Goal: Information Seeking & Learning: Learn about a topic

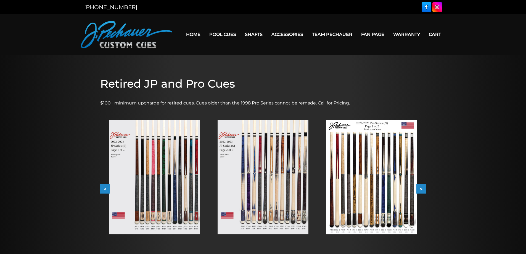
click at [104, 190] on button "<" at bounding box center [105, 189] width 10 height 10
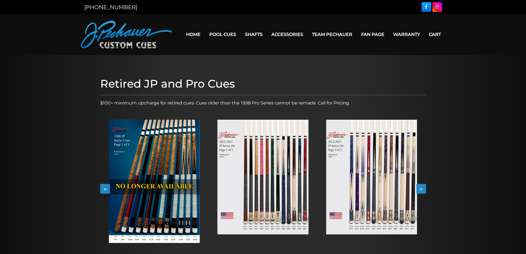
click at [104, 190] on button "<" at bounding box center [105, 189] width 10 height 10
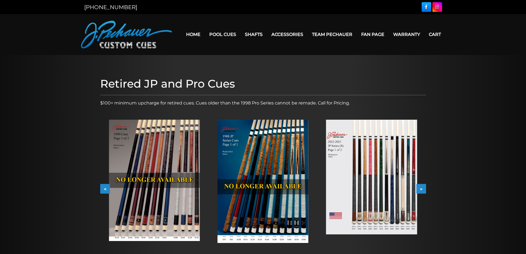
click at [264, 160] on img at bounding box center [262, 181] width 91 height 123
click at [106, 188] on button "<" at bounding box center [105, 189] width 10 height 10
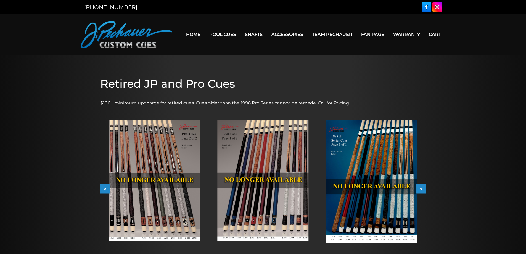
click at [106, 188] on button "<" at bounding box center [105, 189] width 10 height 10
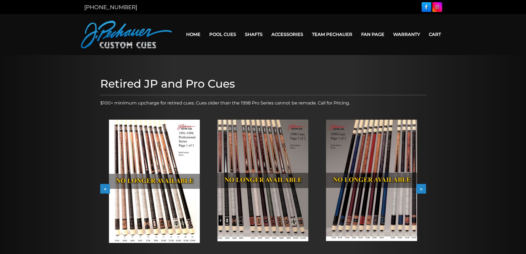
click at [163, 156] on img at bounding box center [154, 181] width 91 height 123
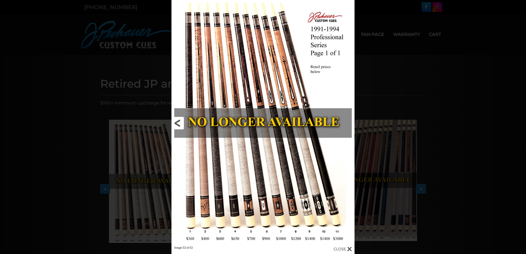
click at [180, 122] on link at bounding box center [212, 123] width 82 height 246
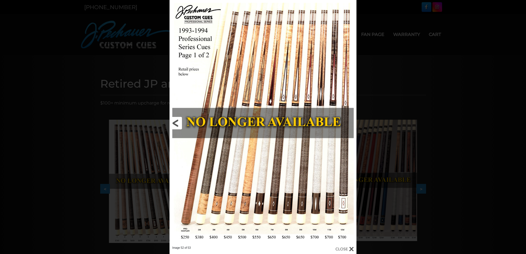
click at [180, 122] on link at bounding box center [211, 123] width 84 height 246
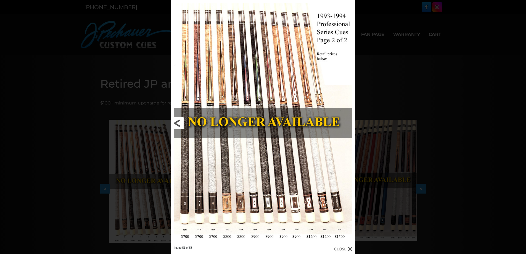
click at [180, 122] on link at bounding box center [212, 123] width 83 height 246
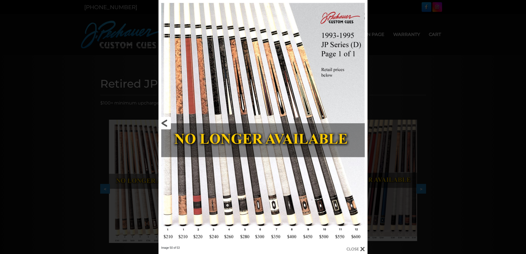
click at [168, 122] on link at bounding box center [205, 123] width 94 height 246
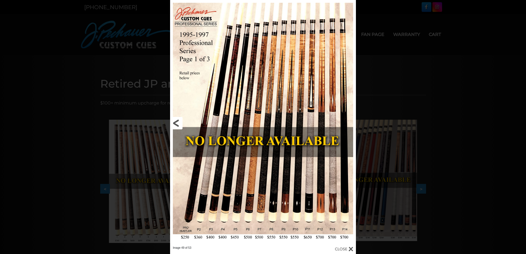
click at [179, 126] on link at bounding box center [212, 123] width 84 height 246
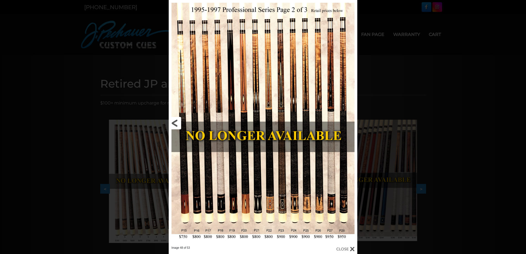
click at [179, 126] on link at bounding box center [211, 123] width 85 height 246
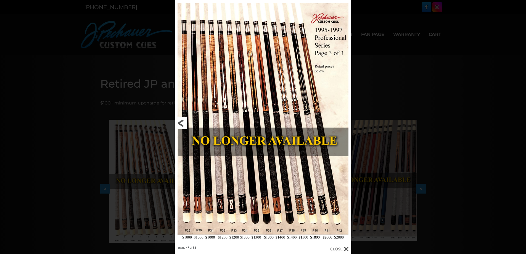
click at [179, 126] on link at bounding box center [214, 123] width 79 height 246
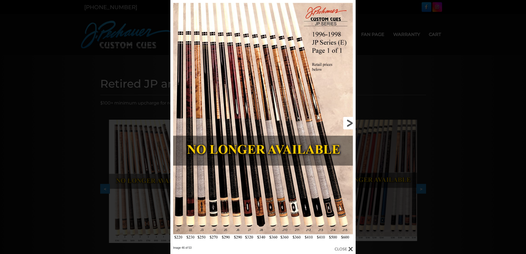
click at [351, 124] on link at bounding box center [313, 123] width 83 height 246
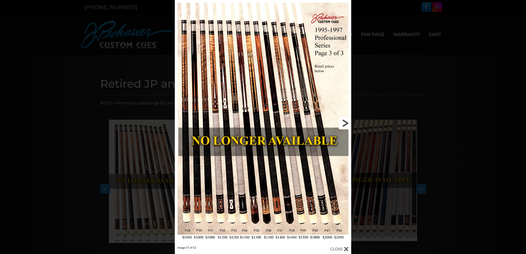
click at [345, 124] on link at bounding box center [311, 123] width 79 height 246
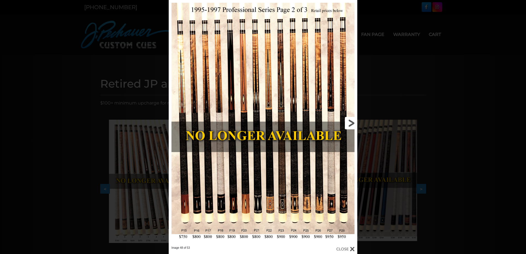
click at [353, 122] on link at bounding box center [314, 123] width 85 height 246
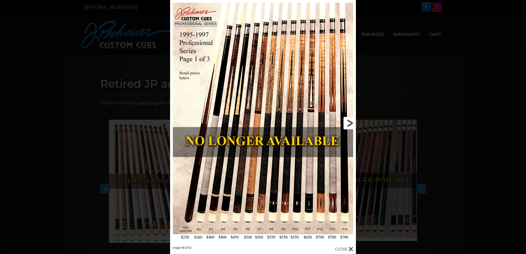
click at [353, 122] on link at bounding box center [314, 123] width 84 height 246
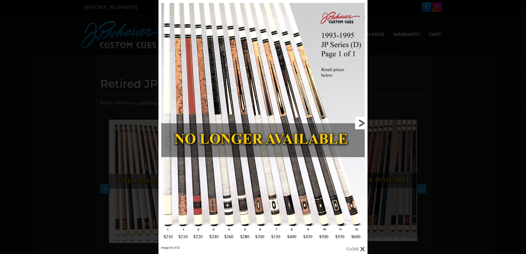
click at [357, 122] on link at bounding box center [320, 123] width 94 height 246
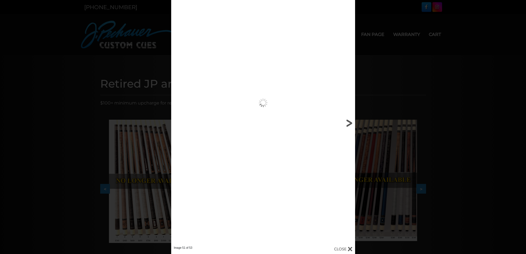
click at [357, 122] on div "Image 51 of 53" at bounding box center [263, 127] width 526 height 254
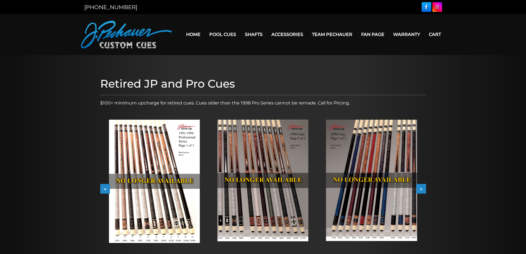
click at [418, 185] on button ">" at bounding box center [421, 189] width 10 height 10
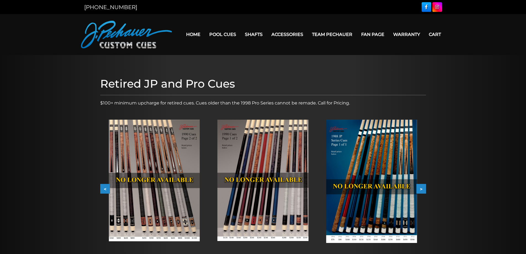
click at [418, 185] on button ">" at bounding box center [421, 189] width 10 height 10
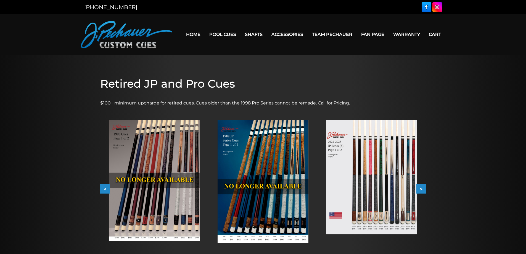
click at [418, 185] on button ">" at bounding box center [421, 189] width 10 height 10
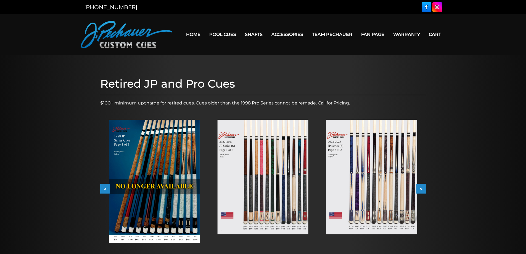
click at [418, 185] on button ">" at bounding box center [421, 189] width 10 height 10
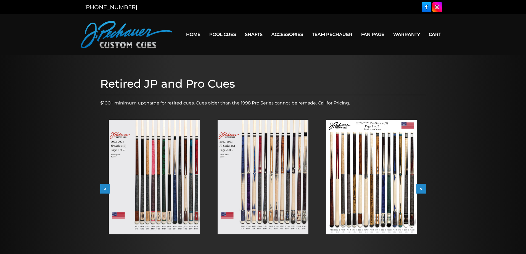
click at [418, 185] on button ">" at bounding box center [421, 189] width 10 height 10
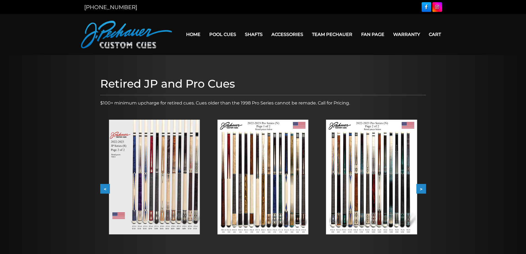
click at [423, 191] on button ">" at bounding box center [421, 189] width 10 height 10
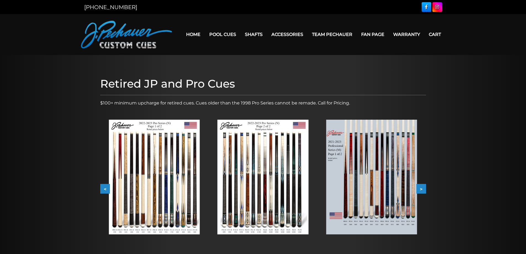
click at [423, 191] on button ">" at bounding box center [421, 189] width 10 height 10
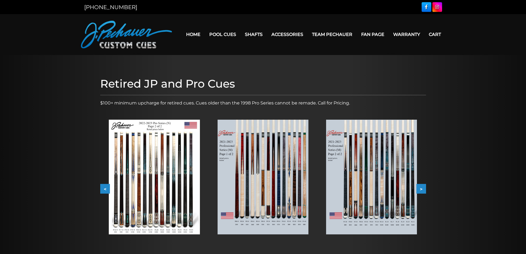
click at [423, 191] on button ">" at bounding box center [421, 189] width 10 height 10
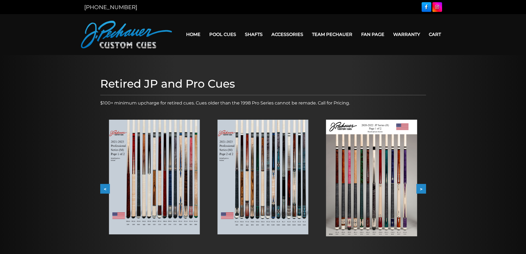
click at [423, 191] on button ">" at bounding box center [421, 189] width 10 height 10
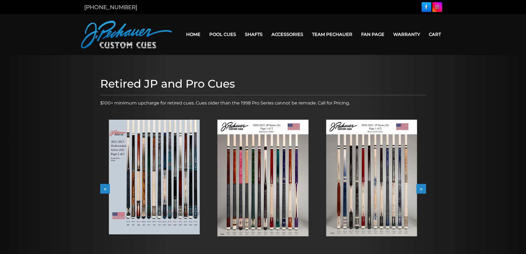
click at [423, 191] on button ">" at bounding box center [421, 189] width 10 height 10
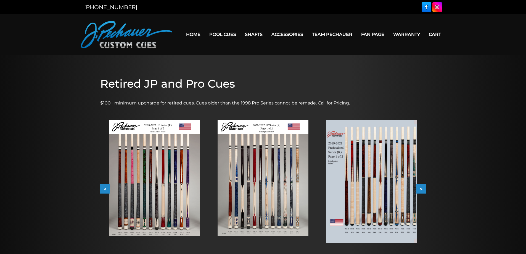
click at [423, 191] on button ">" at bounding box center [421, 189] width 10 height 10
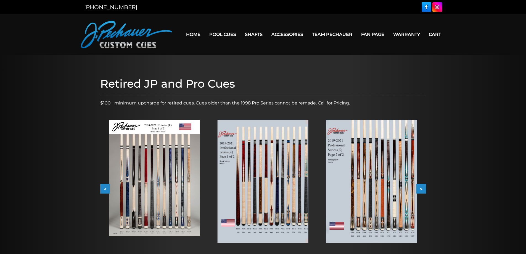
click at [270, 173] on img at bounding box center [262, 181] width 91 height 123
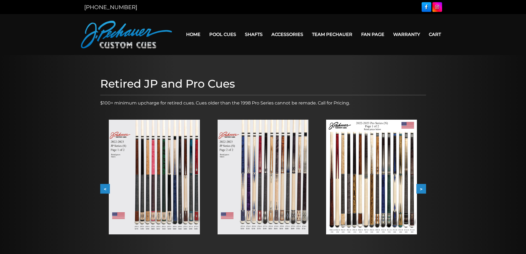
click at [106, 190] on button "<" at bounding box center [105, 189] width 10 height 10
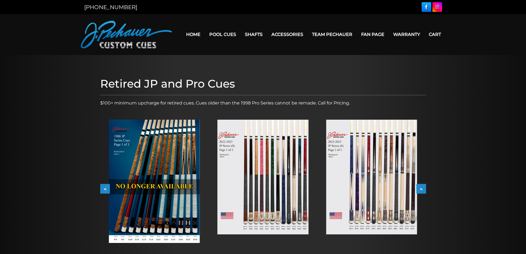
click at [106, 190] on button "<" at bounding box center [105, 189] width 10 height 10
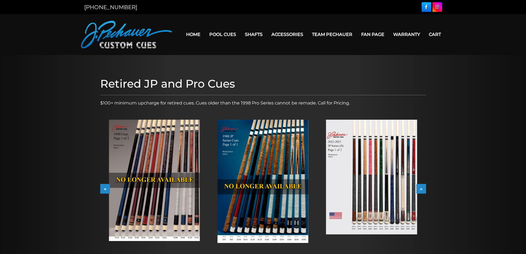
click at [106, 190] on button "<" at bounding box center [105, 189] width 10 height 10
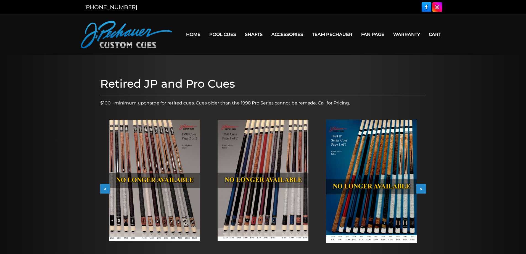
click at [106, 190] on button "<" at bounding box center [105, 189] width 10 height 10
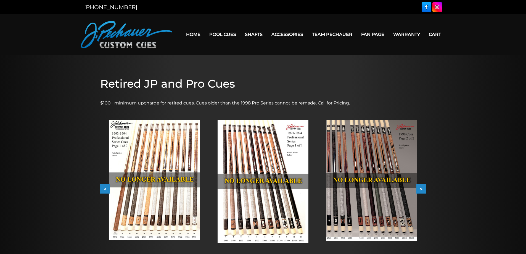
click at [106, 190] on button "<" at bounding box center [105, 189] width 10 height 10
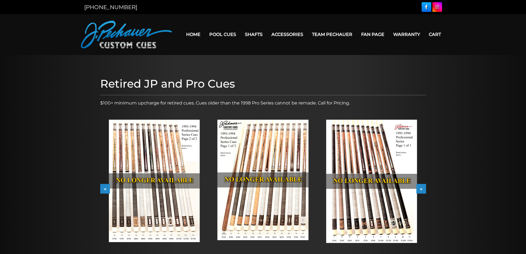
click at [106, 190] on button "<" at bounding box center [105, 189] width 10 height 10
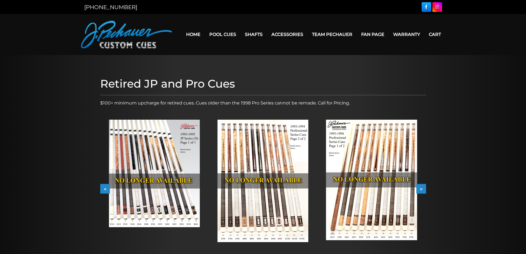
click at [106, 190] on button "<" at bounding box center [105, 189] width 10 height 10
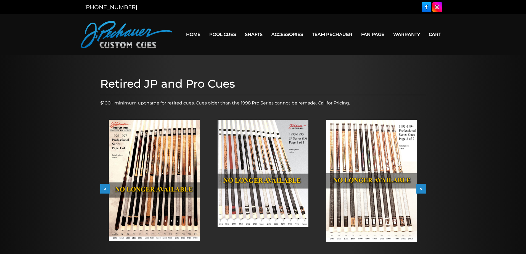
click at [106, 190] on button "<" at bounding box center [105, 189] width 10 height 10
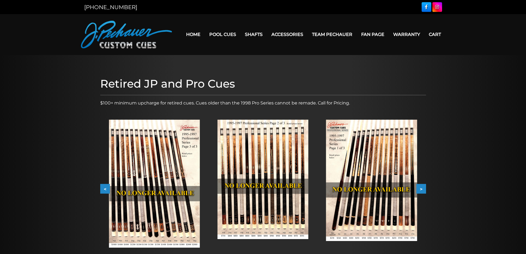
click at [106, 190] on button "<" at bounding box center [105, 189] width 10 height 10
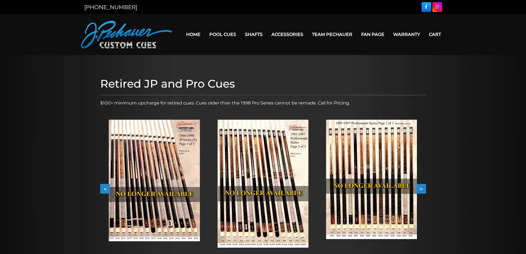
click at [106, 190] on button "<" at bounding box center [105, 189] width 10 height 10
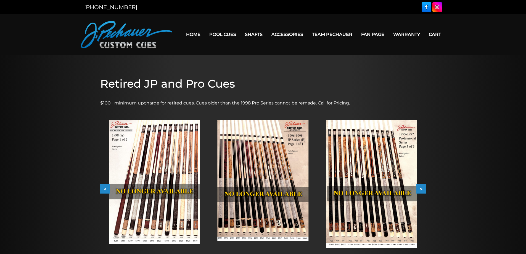
click at [106, 190] on button "<" at bounding box center [105, 189] width 10 height 10
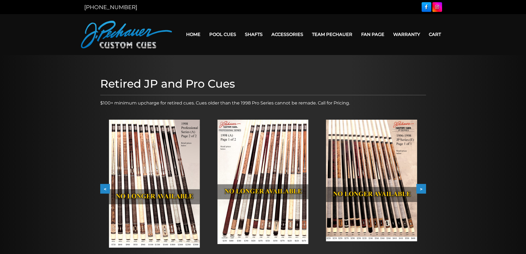
click at [106, 190] on button "<" at bounding box center [105, 189] width 10 height 10
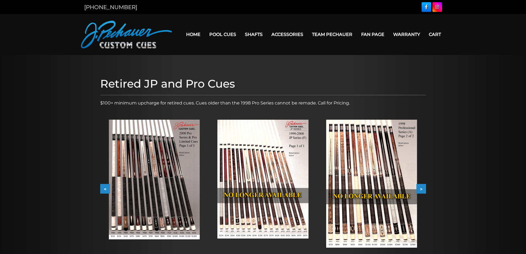
click at [106, 190] on button "<" at bounding box center [105, 189] width 10 height 10
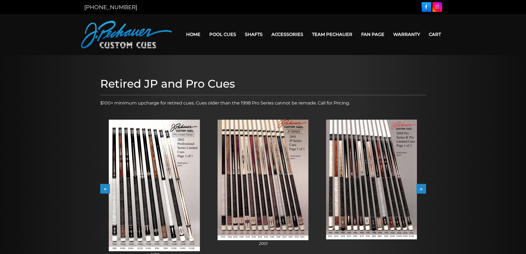
click at [106, 190] on button "<" at bounding box center [105, 189] width 10 height 10
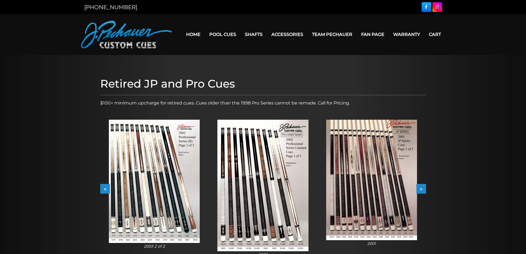
click at [106, 190] on button "<" at bounding box center [105, 189] width 10 height 10
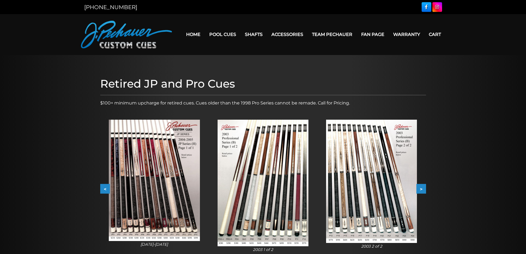
click at [106, 190] on button "<" at bounding box center [105, 189] width 10 height 10
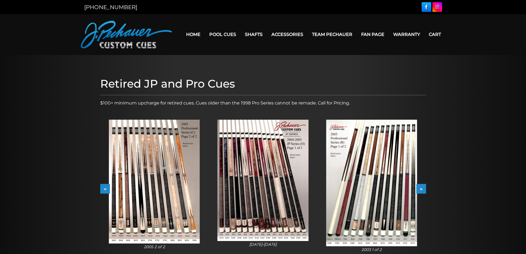
click at [106, 190] on button "<" at bounding box center [105, 189] width 10 height 10
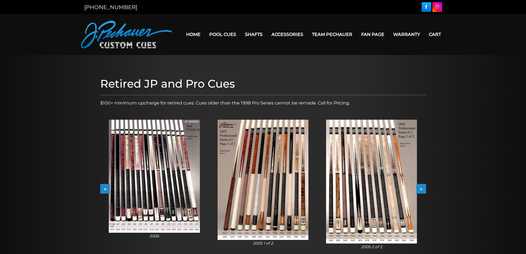
click at [106, 190] on button "<" at bounding box center [105, 189] width 10 height 10
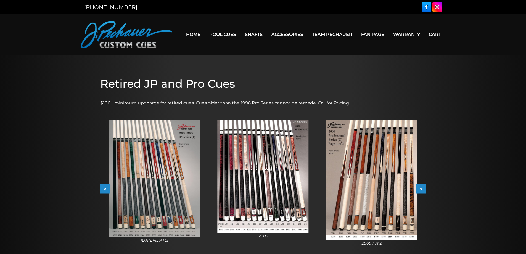
click at [424, 190] on button ">" at bounding box center [421, 189] width 10 height 10
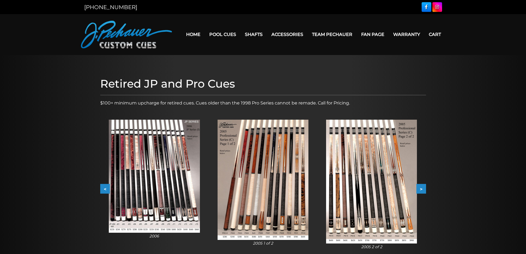
click at [106, 190] on button "<" at bounding box center [105, 189] width 10 height 10
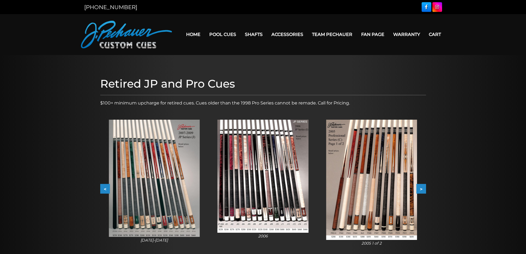
click at [106, 190] on button "<" at bounding box center [105, 189] width 10 height 10
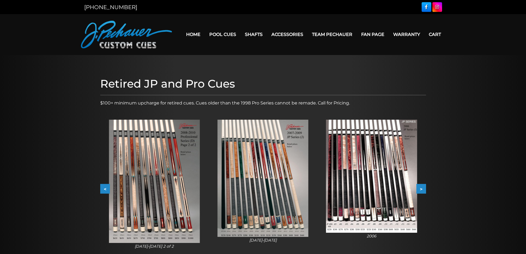
click at [106, 190] on button "<" at bounding box center [105, 189] width 10 height 10
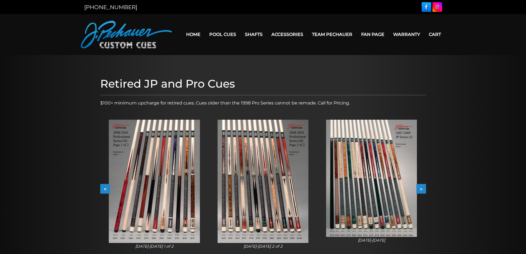
click at [105, 188] on button "<" at bounding box center [105, 189] width 10 height 10
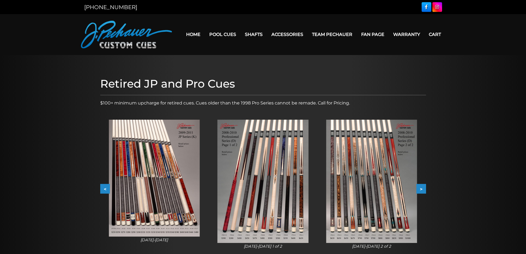
click at [105, 188] on button "<" at bounding box center [105, 189] width 10 height 10
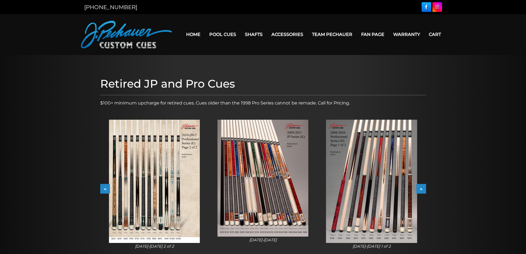
click at [105, 188] on button "<" at bounding box center [105, 189] width 10 height 10
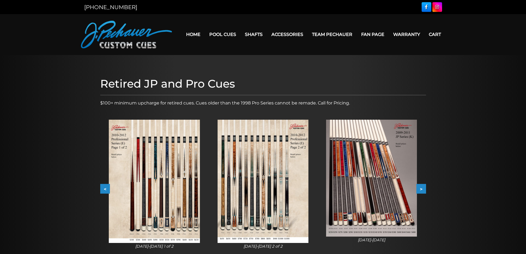
click at [179, 191] on img at bounding box center [154, 181] width 91 height 123
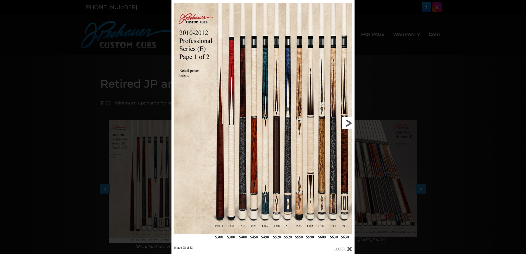
click at [346, 124] on link at bounding box center [313, 123] width 82 height 246
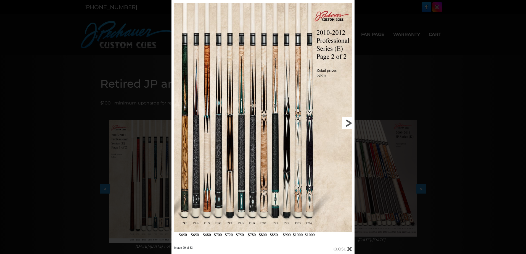
click at [351, 122] on link at bounding box center [313, 123] width 82 height 246
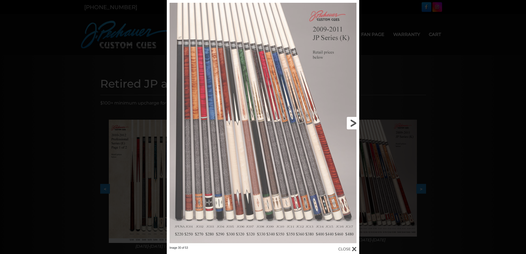
click at [351, 122] on link at bounding box center [315, 123] width 87 height 246
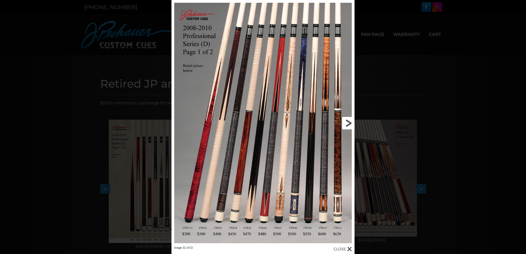
click at [351, 122] on link at bounding box center [313, 123] width 82 height 246
